Goal: Communication & Community: Share content

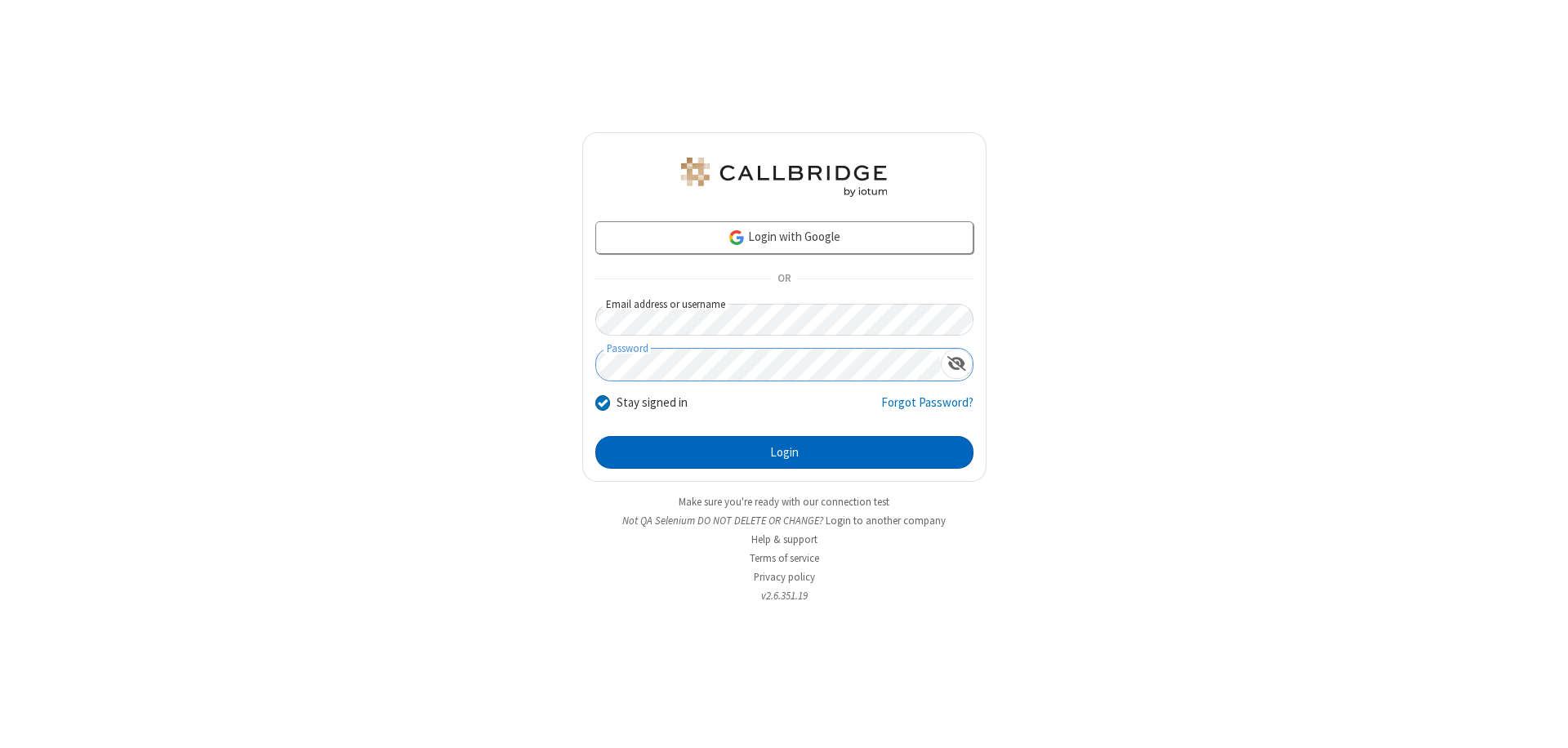
click at [784, 453] on button "Login" at bounding box center [784, 452] width 378 height 32
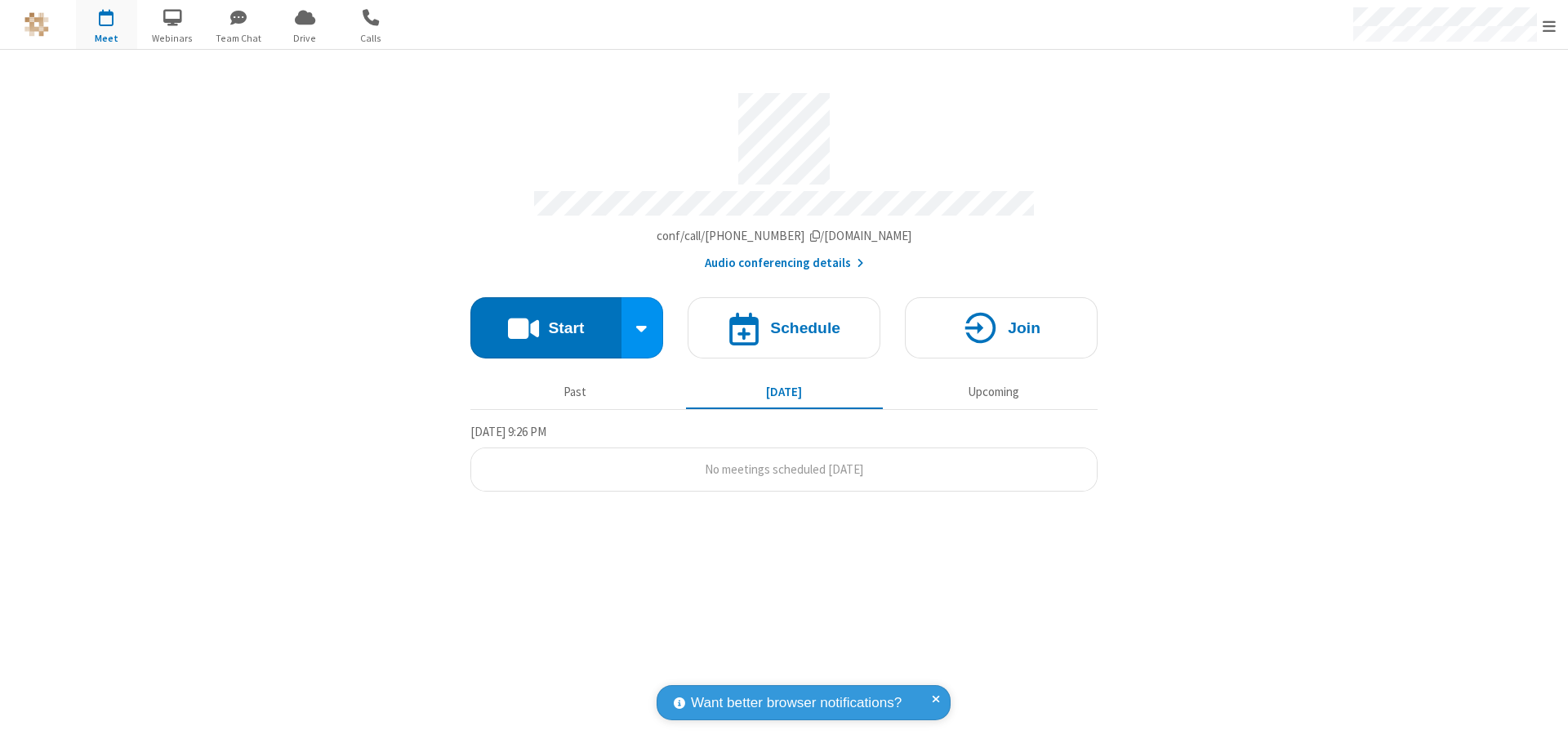
click at [546, 320] on button "Start" at bounding box center [546, 328] width 151 height 61
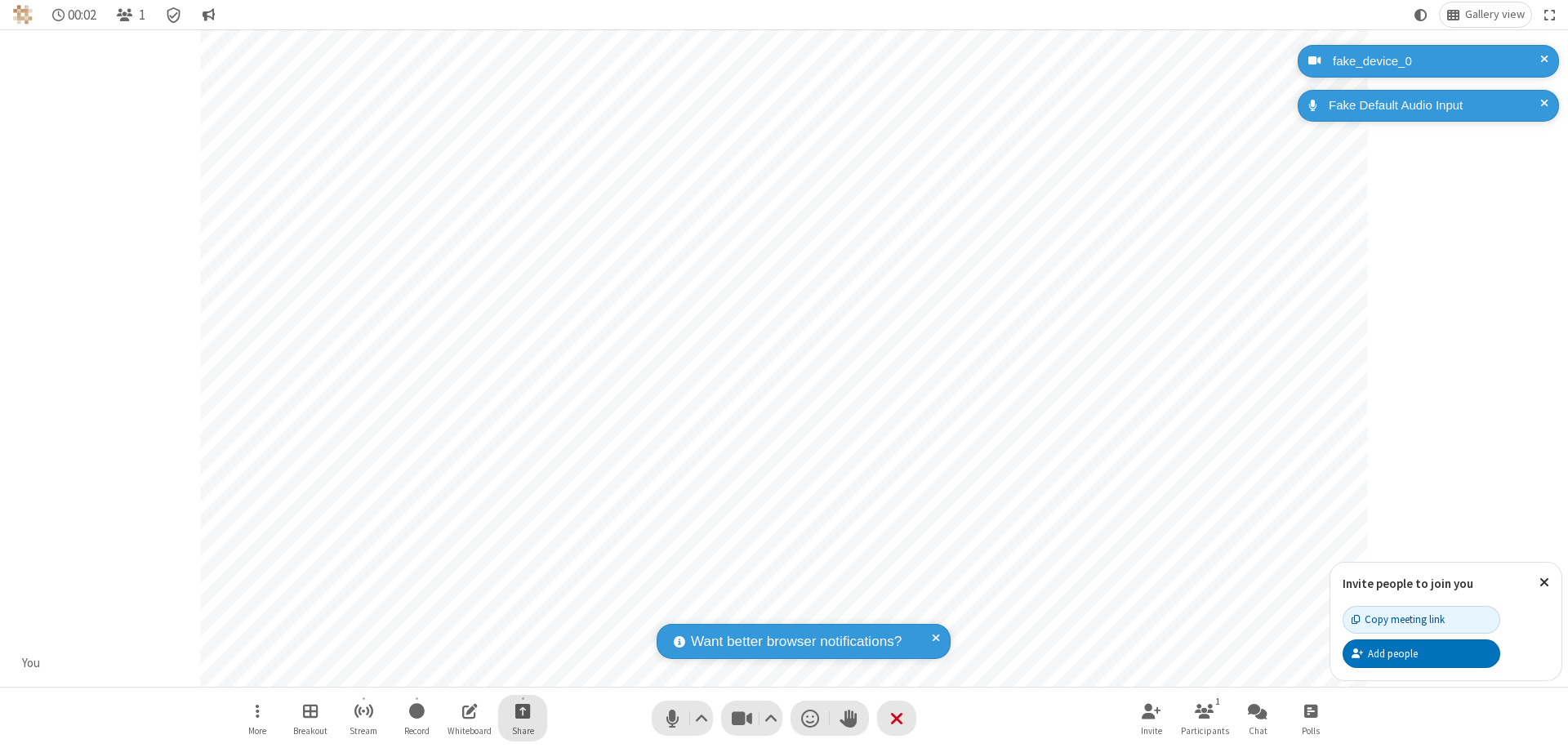
click at [522, 711] on span "Start sharing" at bounding box center [523, 711] width 16 height 21
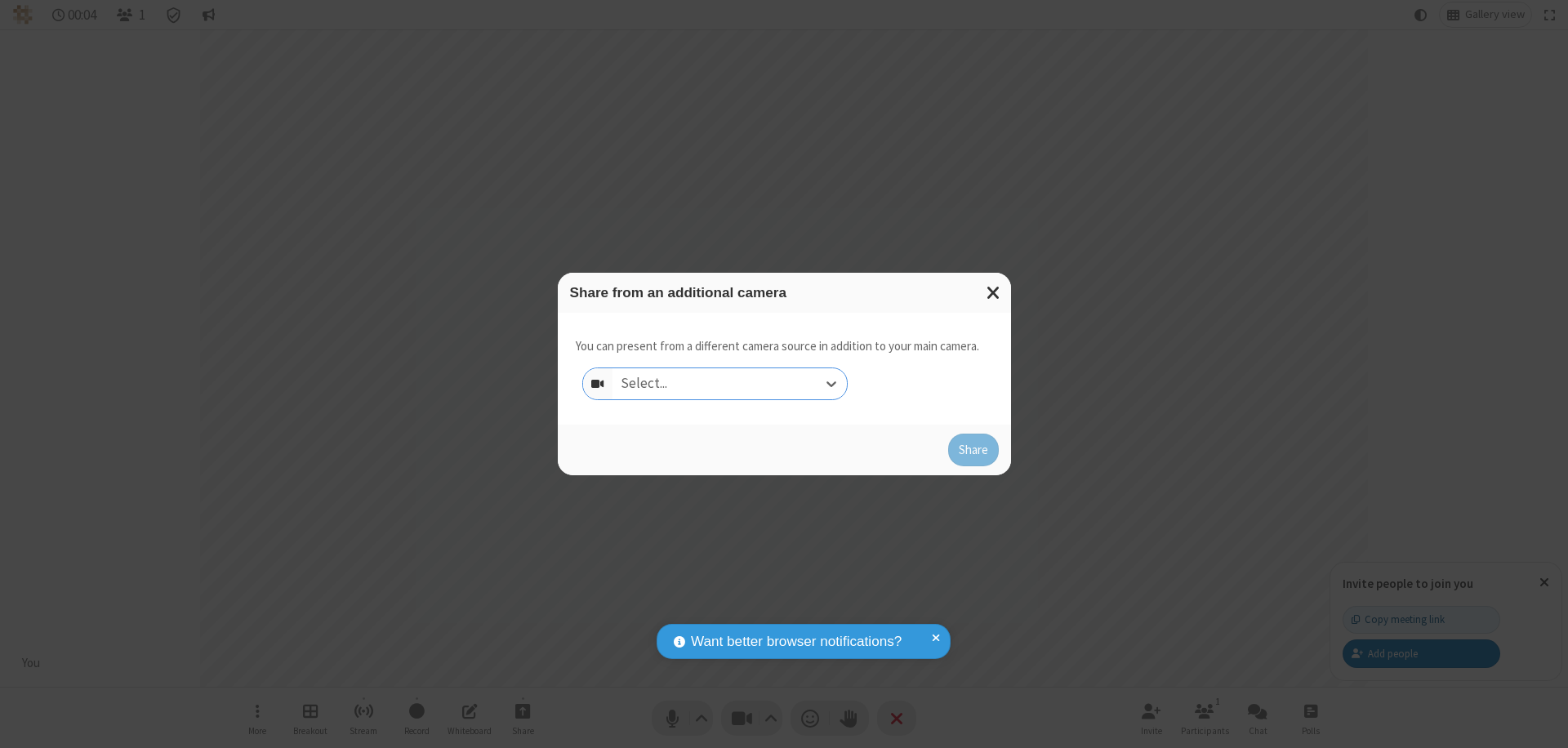
click at [730, 384] on div "Select..." at bounding box center [730, 384] width 235 height 31
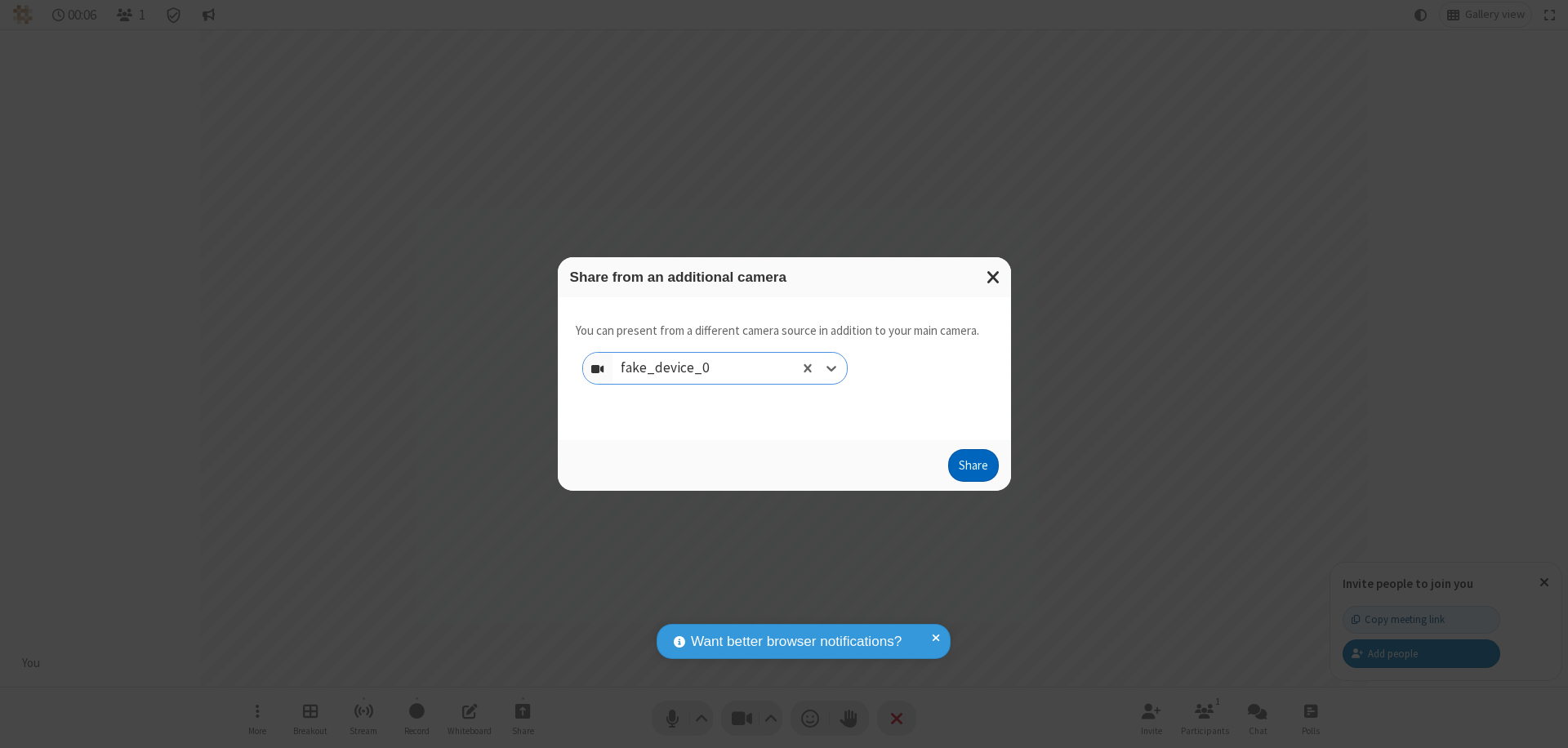
click at [973, 468] on button "Share" at bounding box center [974, 464] width 51 height 32
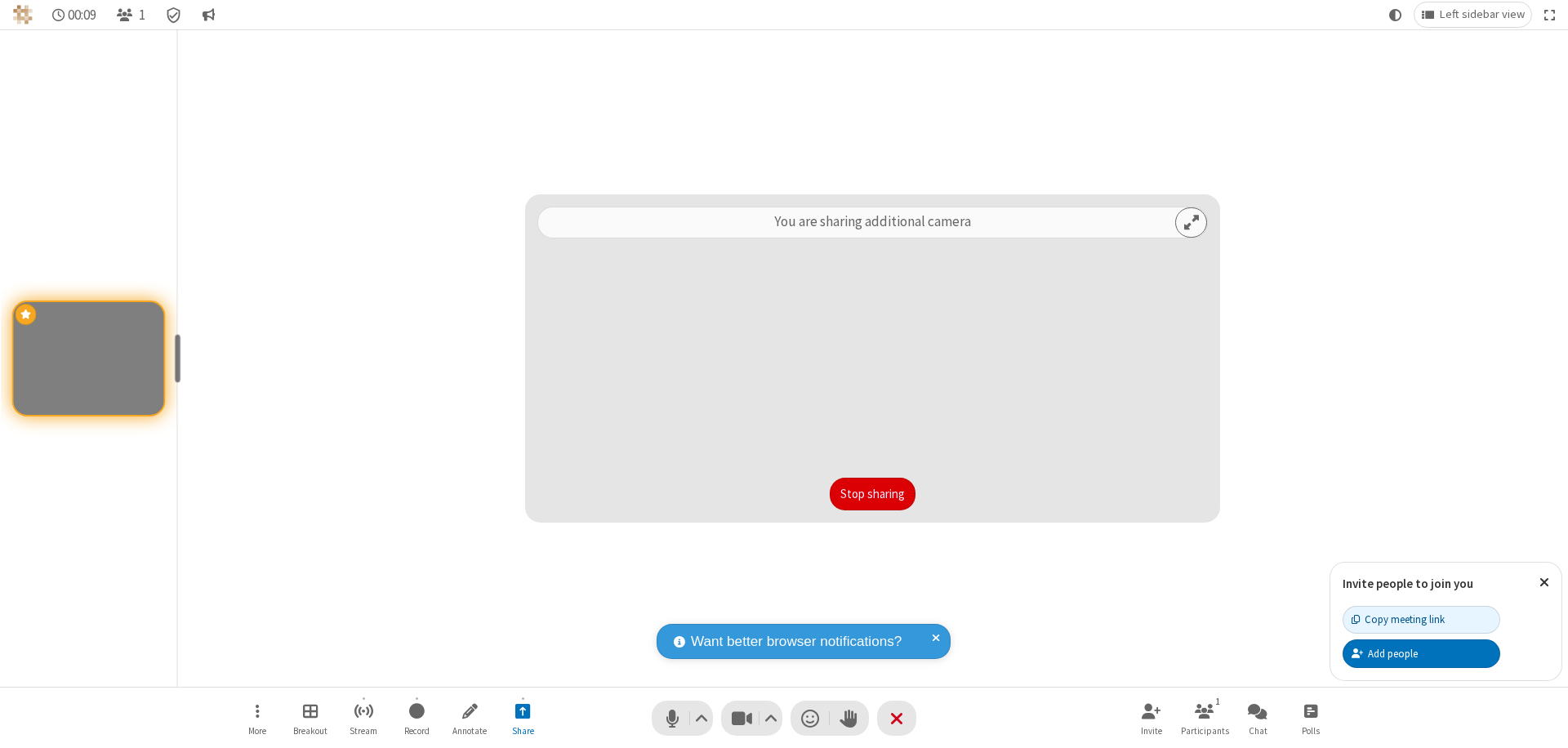
click at [872, 494] on button "Stop sharing" at bounding box center [872, 494] width 85 height 32
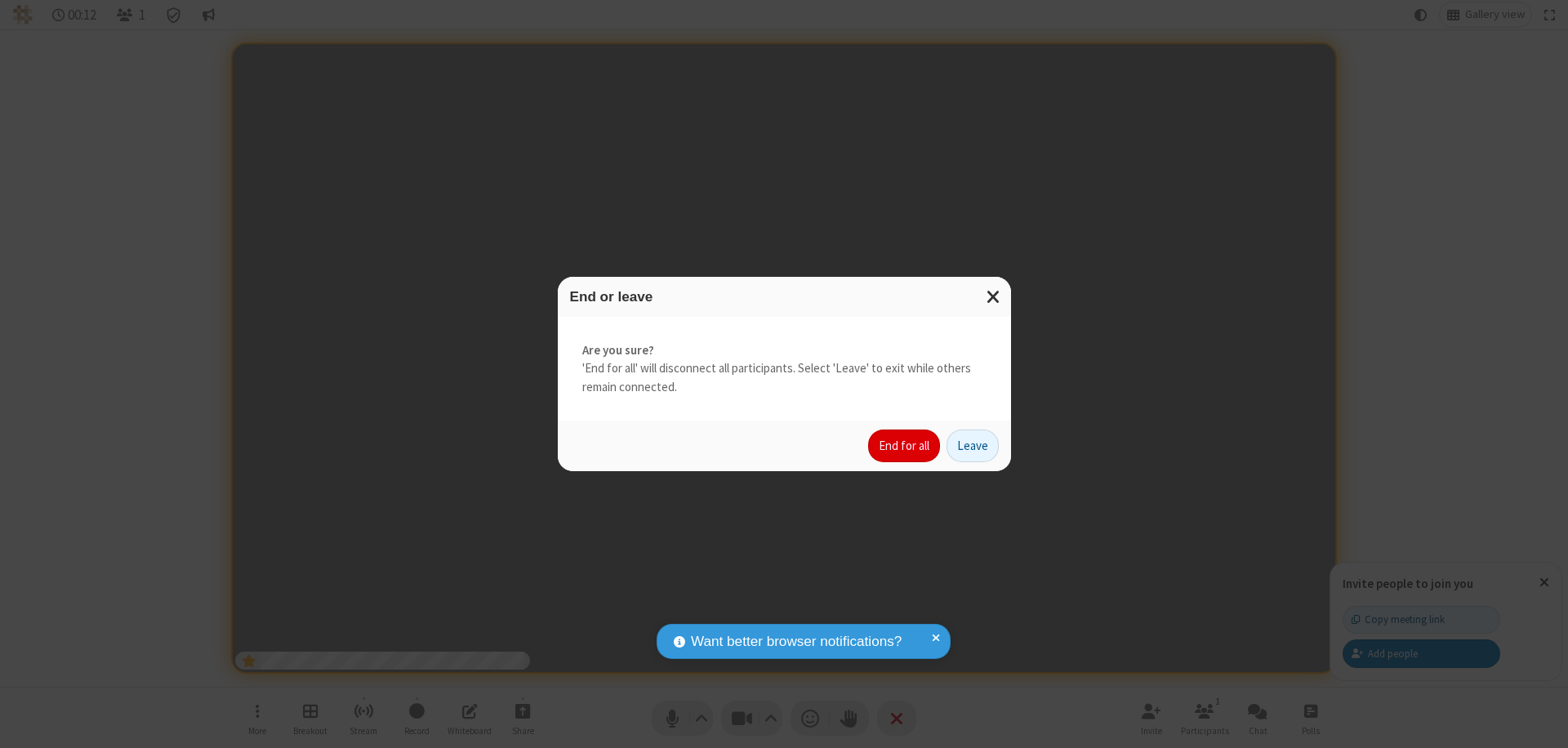
click at [905, 446] on button "End for all" at bounding box center [903, 445] width 72 height 32
